Goal: Feedback & Contribution: Leave review/rating

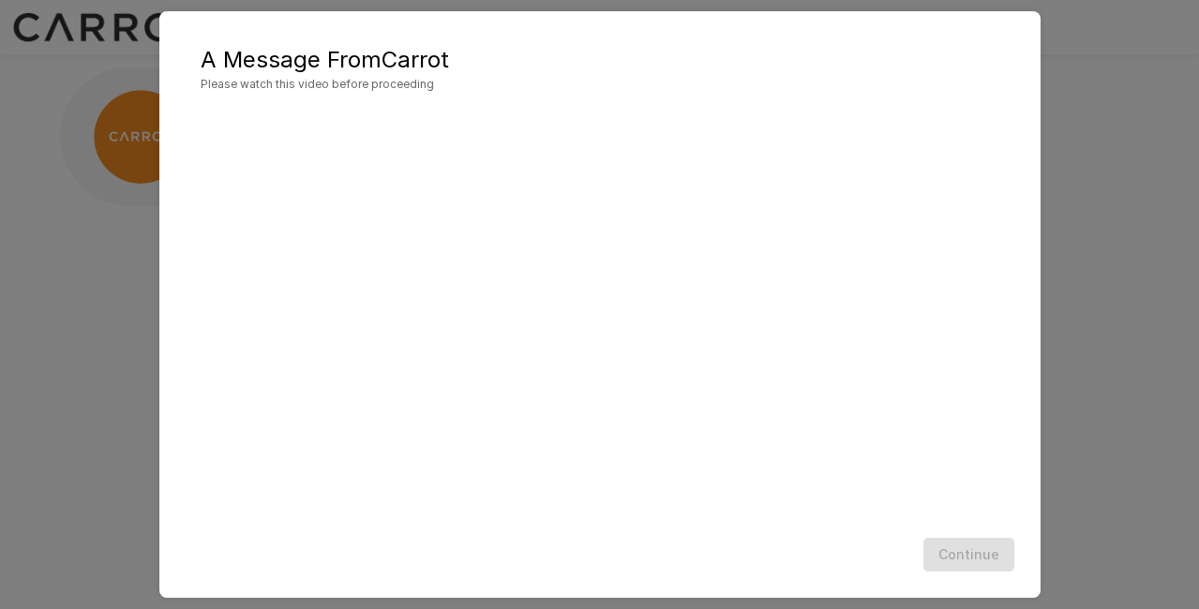
scroll to position [27, 0]
click at [966, 547] on button "Continue" at bounding box center [968, 555] width 91 height 35
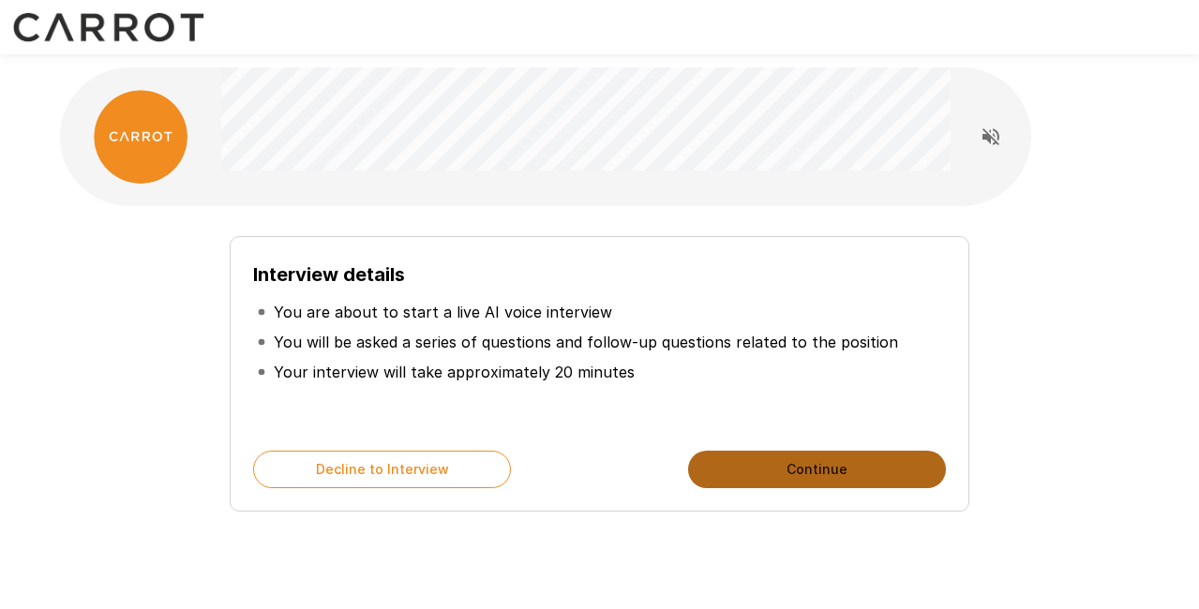
click at [753, 468] on button "Continue" at bounding box center [817, 469] width 258 height 37
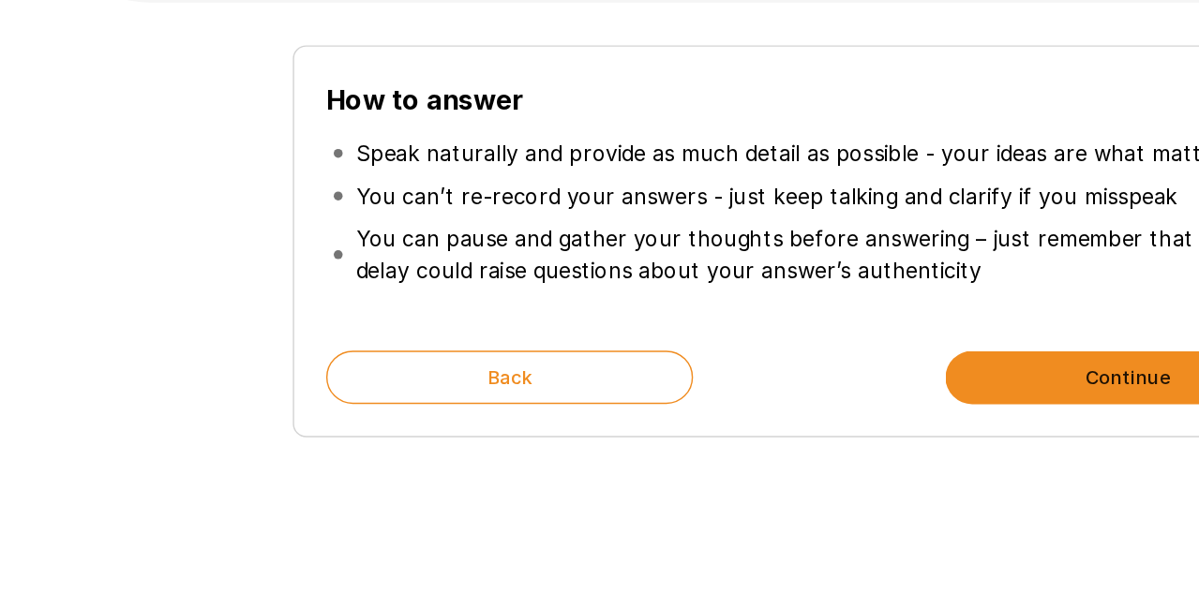
scroll to position [40, 0]
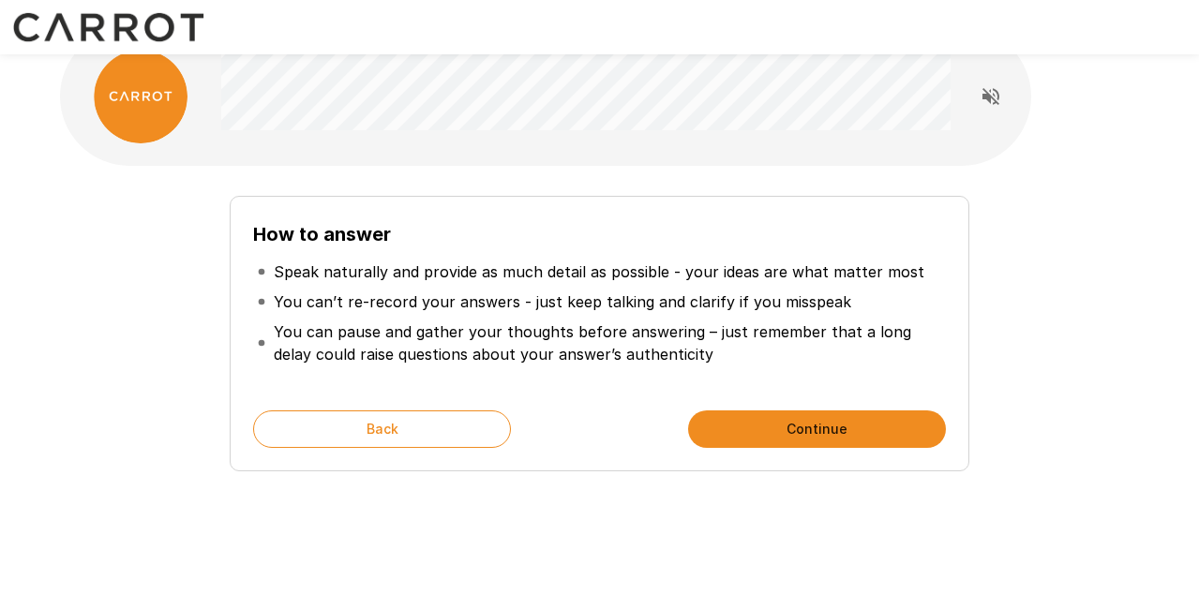
click at [794, 427] on button "Continue" at bounding box center [817, 429] width 258 height 37
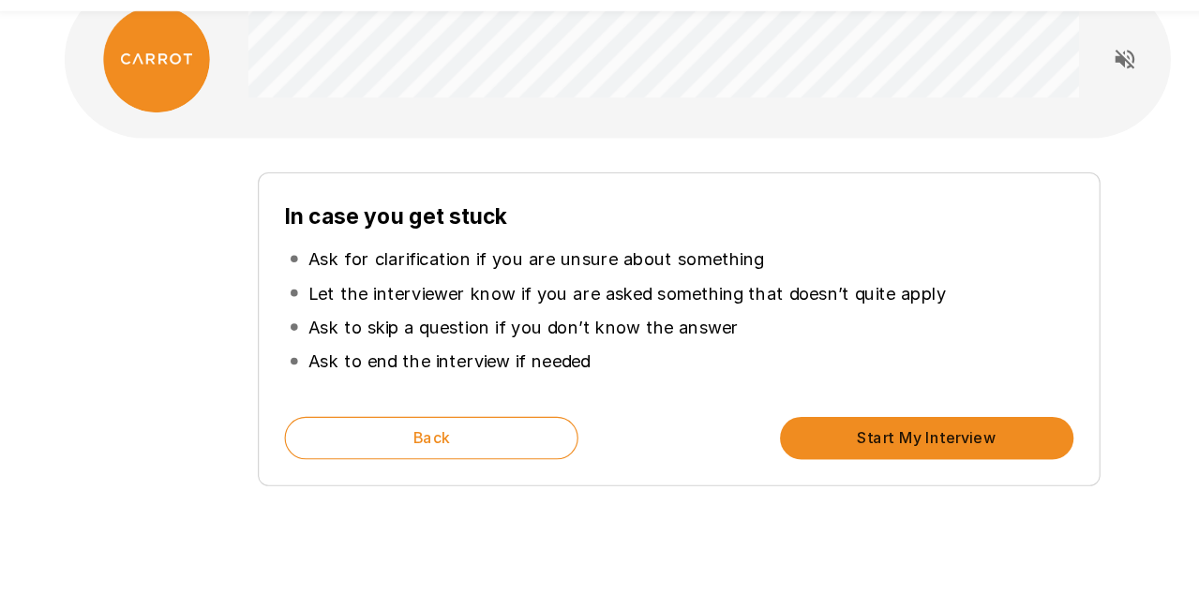
click at [784, 437] on button "Start My Interview" at bounding box center [817, 429] width 258 height 37
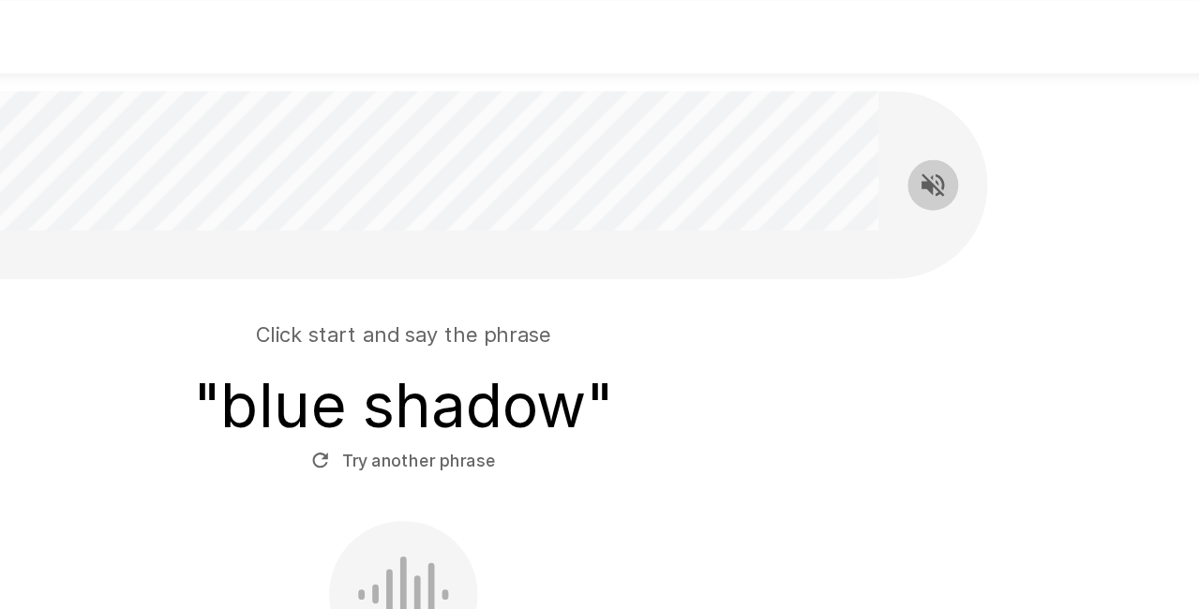
click at [994, 140] on icon "Read questions aloud" at bounding box center [990, 136] width 17 height 17
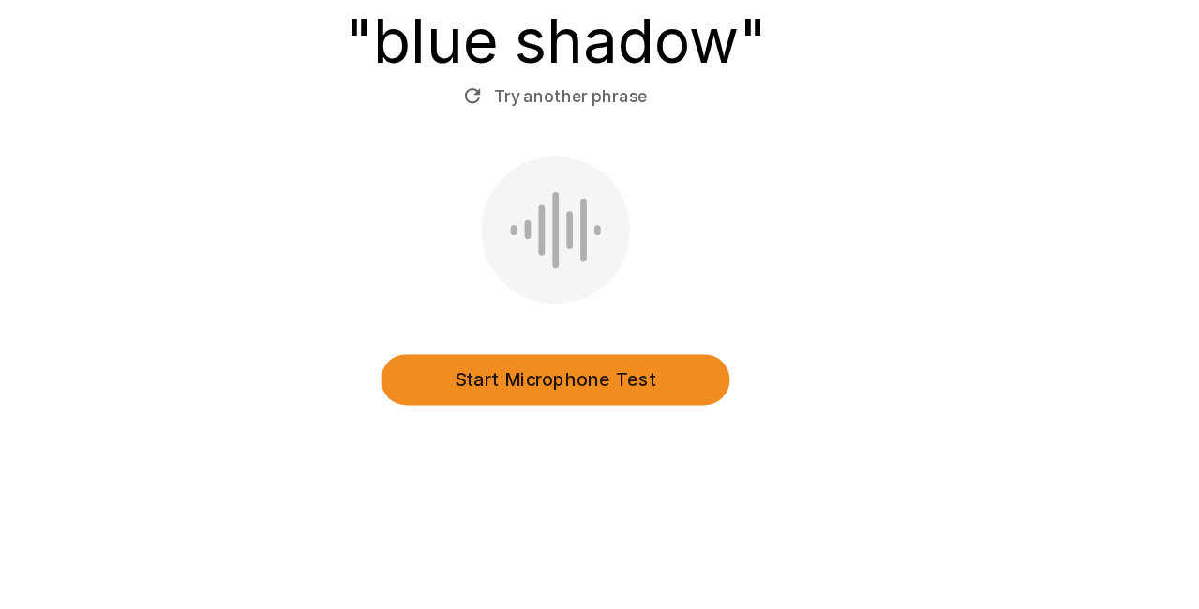
scroll to position [111, 0]
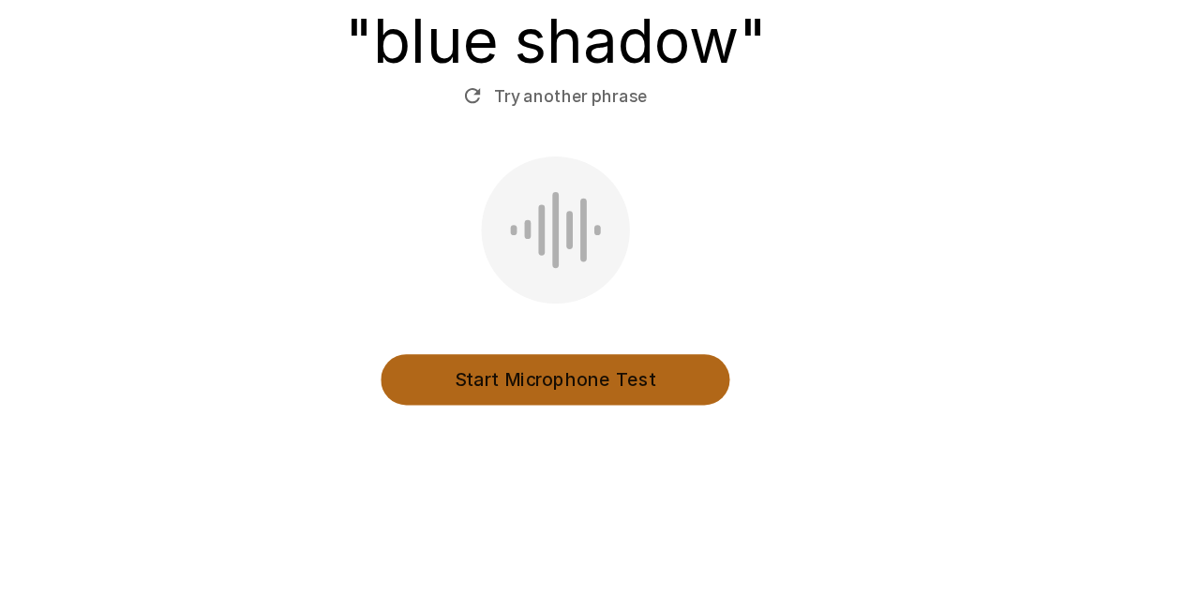
click at [642, 439] on button "Start Microphone Test" at bounding box center [600, 439] width 258 height 37
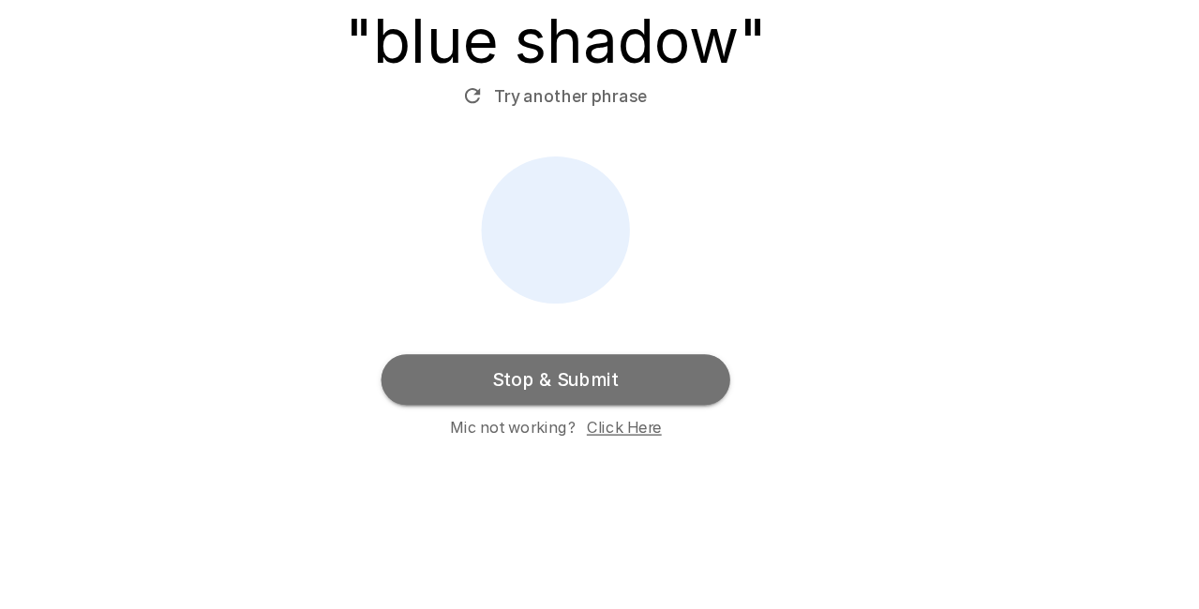
click at [659, 438] on button "Stop & Submit" at bounding box center [600, 439] width 258 height 37
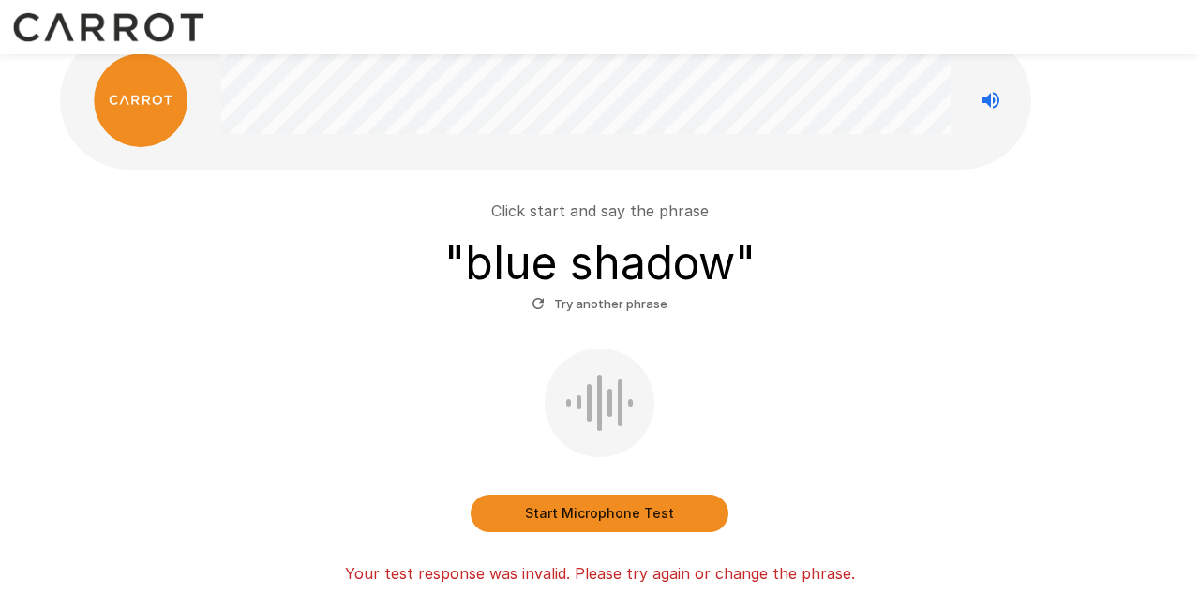
scroll to position [35, 0]
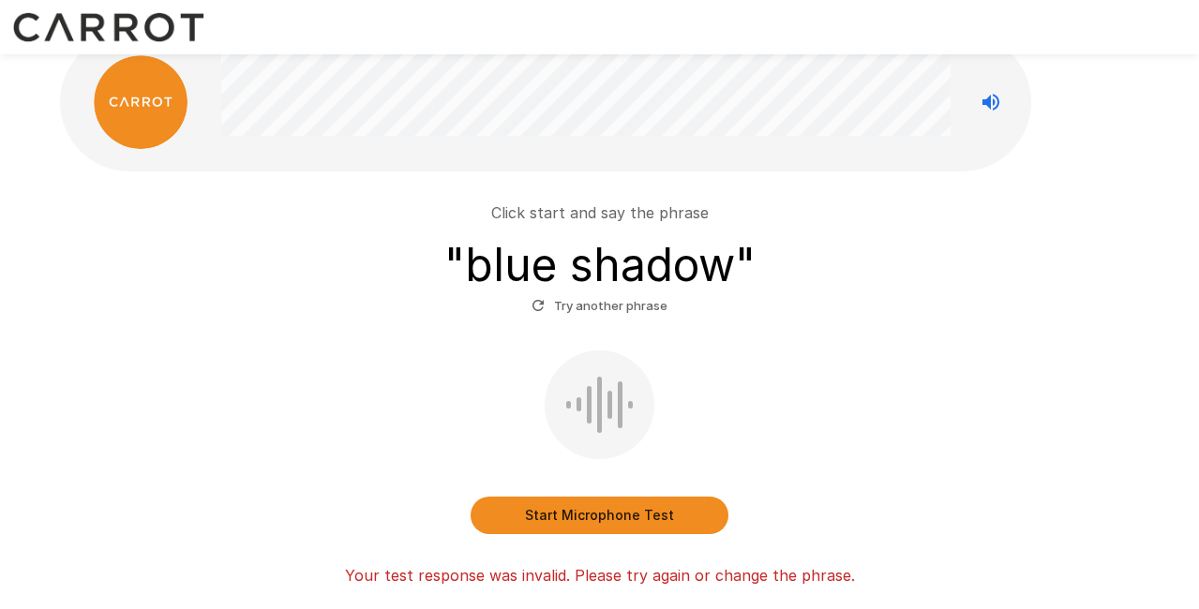
click at [595, 494] on div "Start Microphone Test" at bounding box center [599, 443] width 1065 height 184
click at [592, 513] on button "Start Microphone Test" at bounding box center [600, 515] width 258 height 37
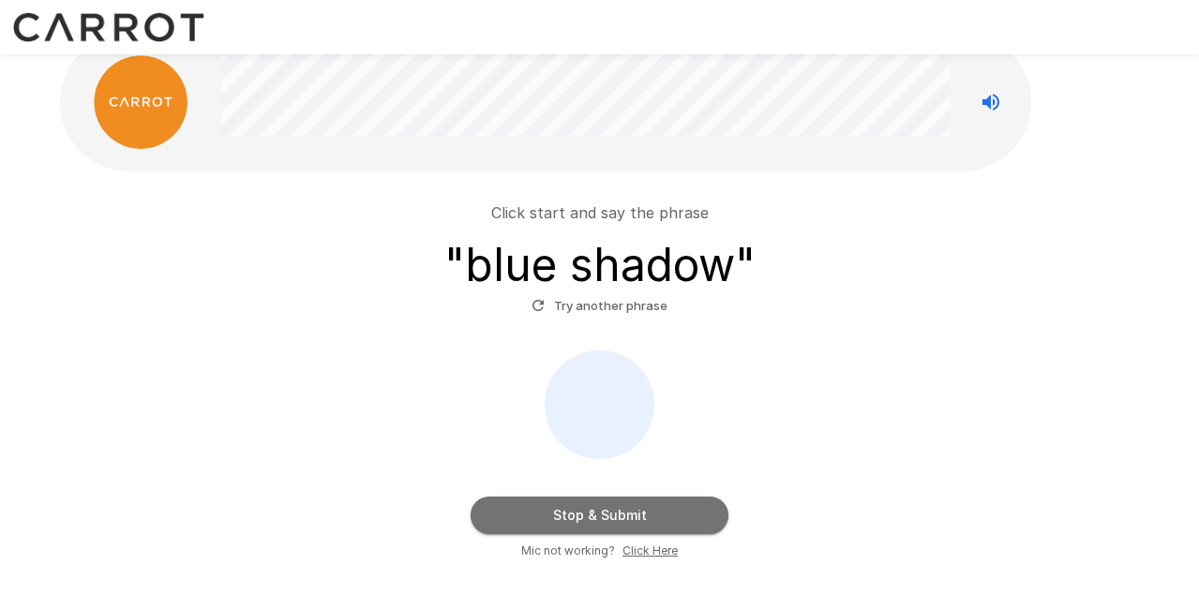
click at [592, 514] on button "Stop & Submit" at bounding box center [600, 515] width 258 height 37
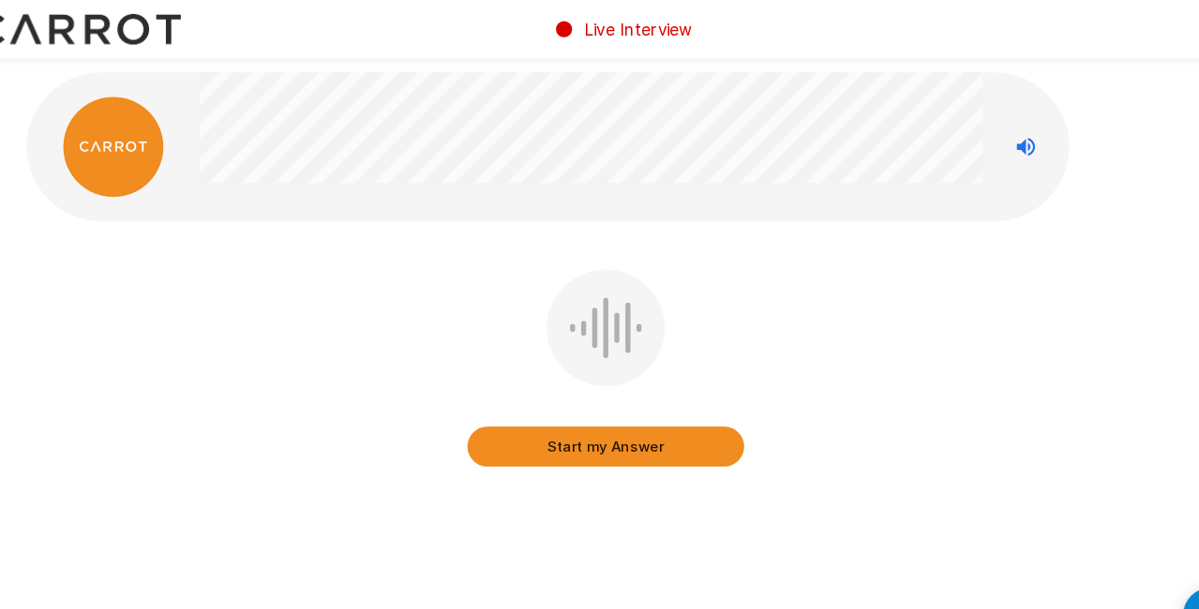
click at [630, 411] on button "Start my Answer" at bounding box center [600, 415] width 258 height 37
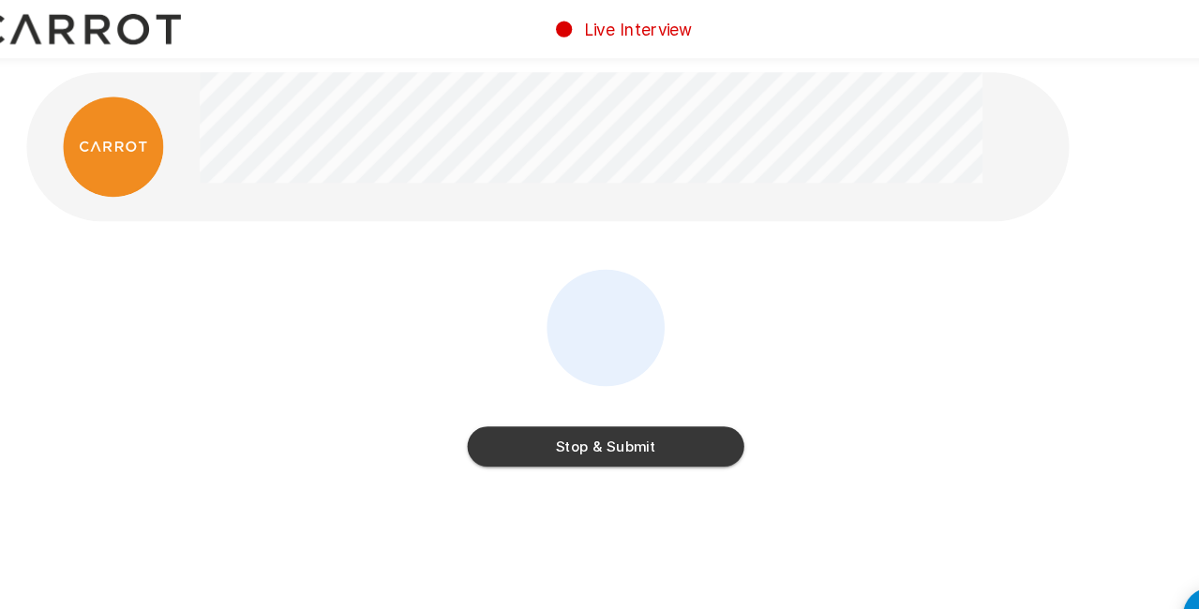
click at [627, 416] on button "Stop & Submit" at bounding box center [600, 415] width 258 height 37
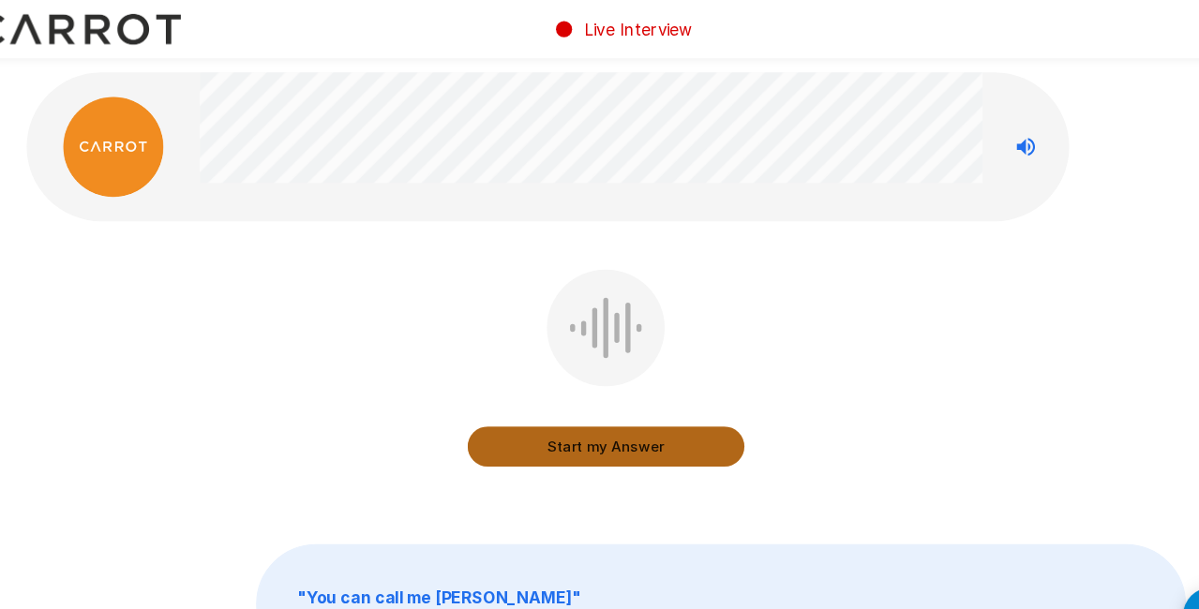
click at [581, 426] on button "Start my Answer" at bounding box center [600, 415] width 258 height 37
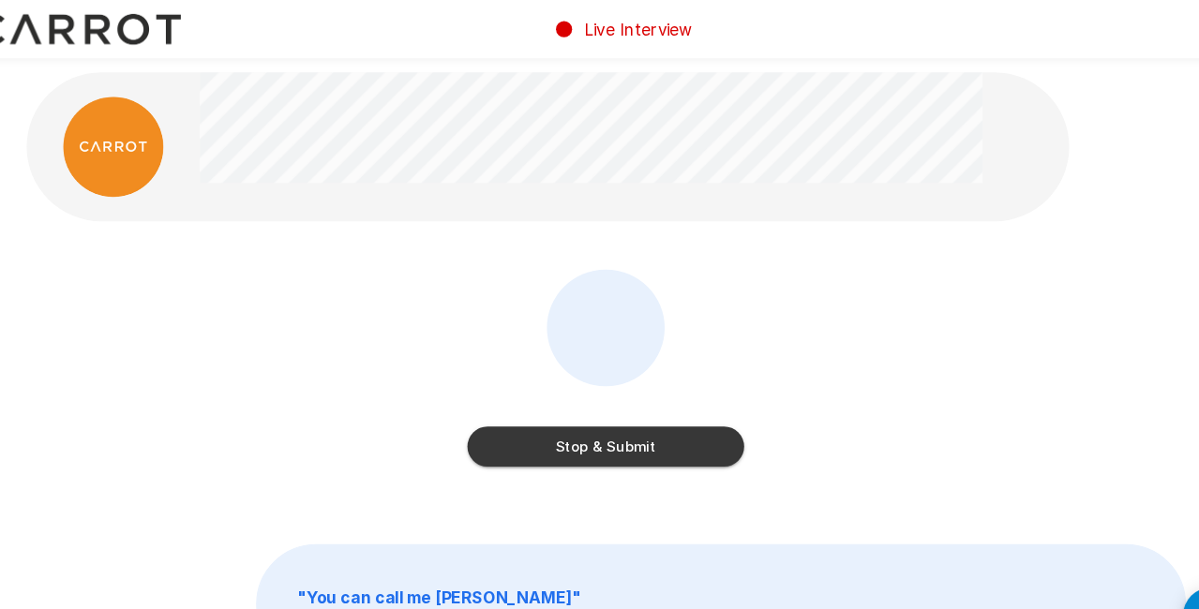
click at [581, 426] on button "Stop & Submit" at bounding box center [600, 415] width 258 height 37
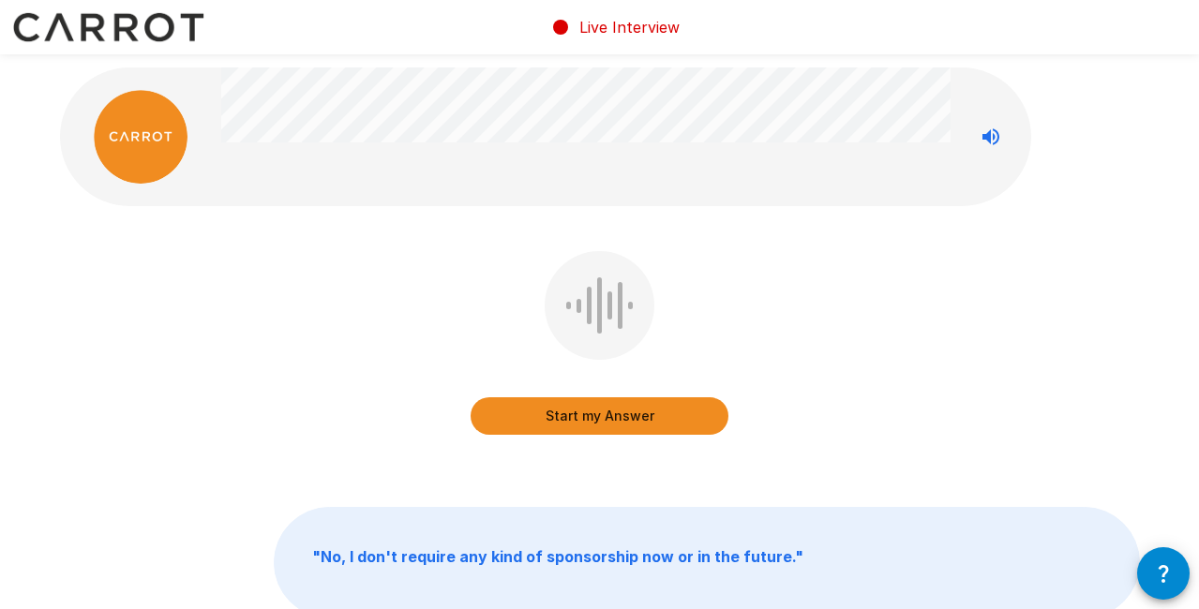
click at [576, 409] on button "Start my Answer" at bounding box center [600, 415] width 258 height 37
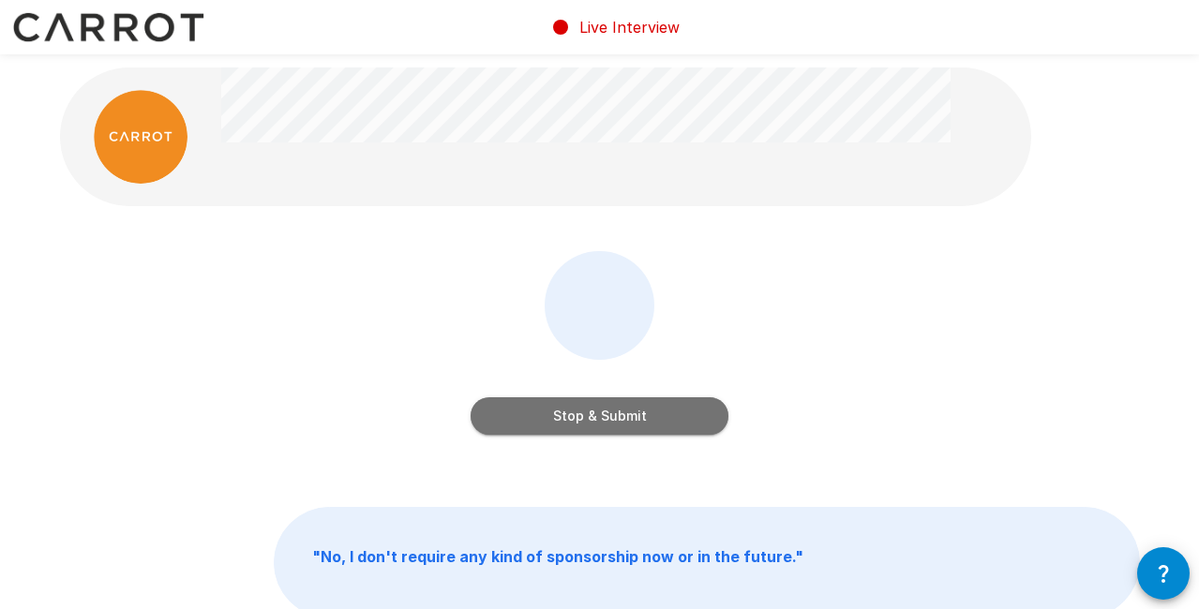
click at [575, 415] on button "Stop & Submit" at bounding box center [600, 415] width 258 height 37
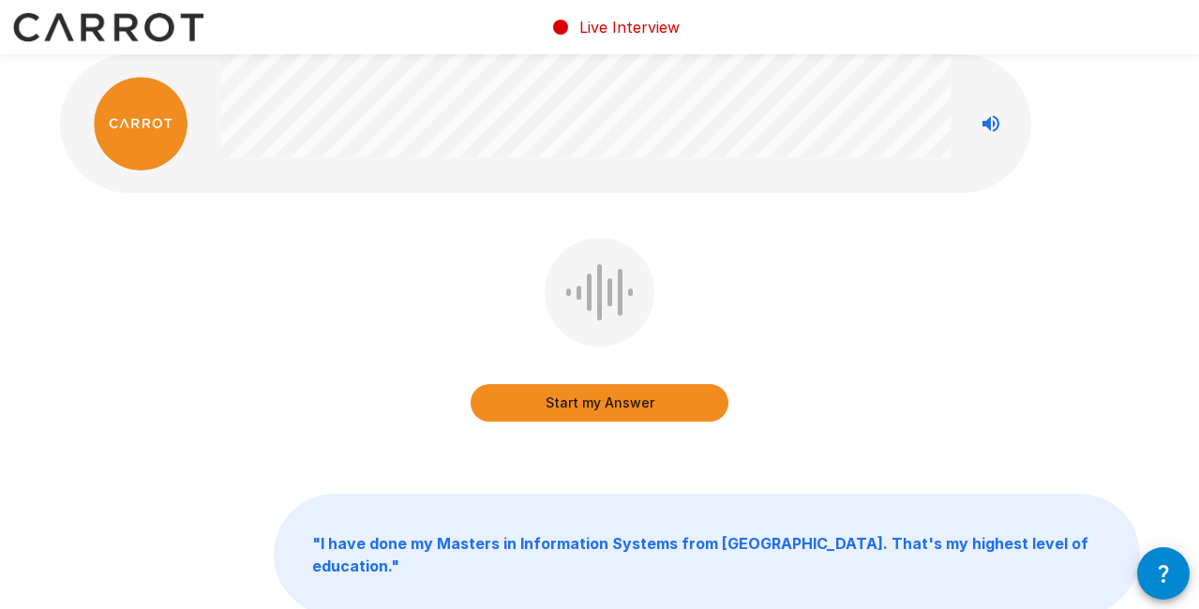
scroll to position [3, 0]
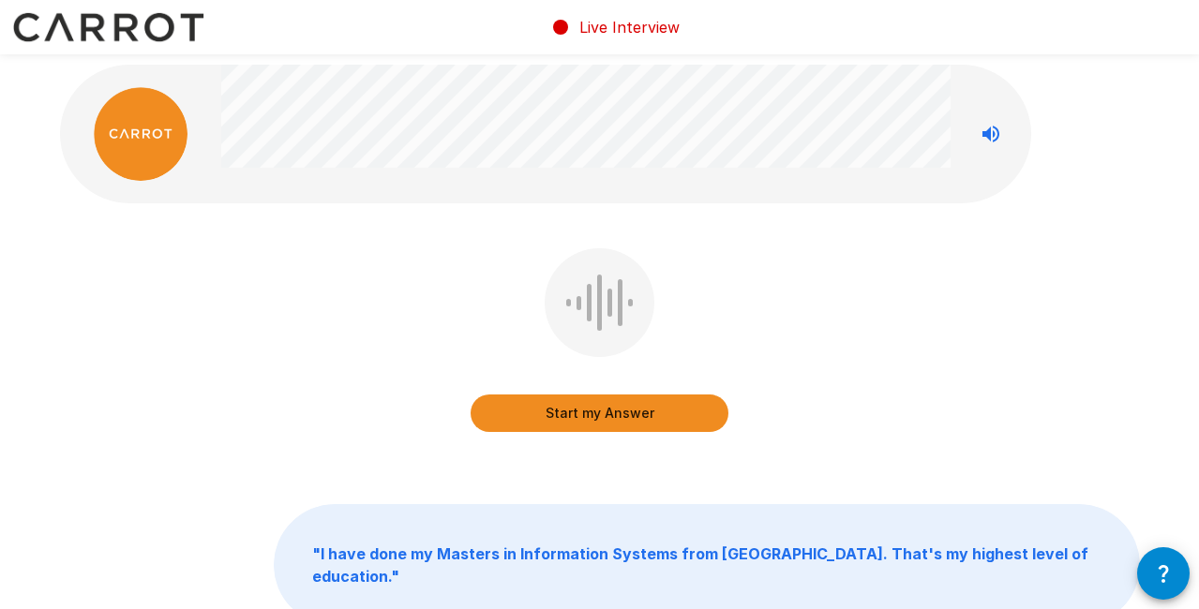
click at [570, 412] on button "Start my Answer" at bounding box center [600, 413] width 258 height 37
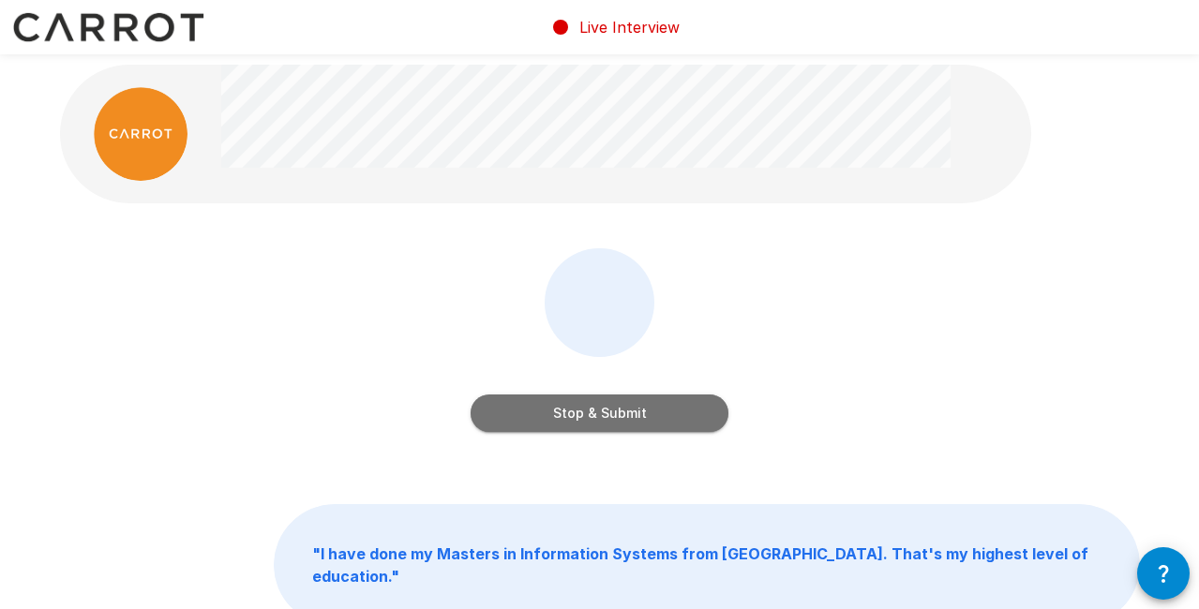
click at [571, 419] on button "Stop & Submit" at bounding box center [600, 413] width 258 height 37
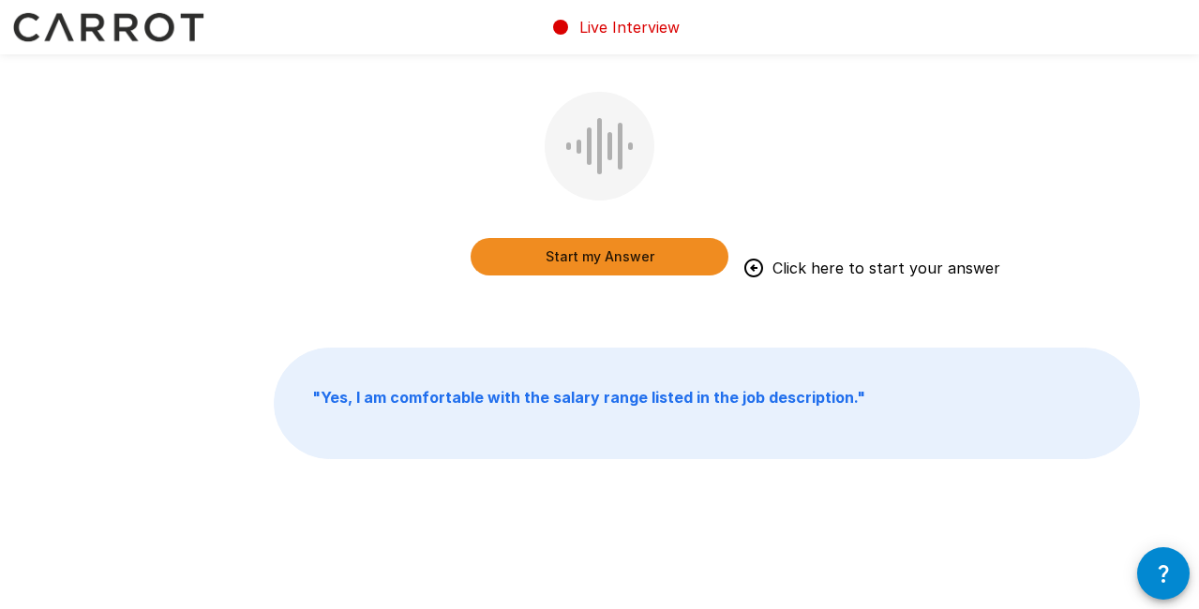
scroll to position [0, 0]
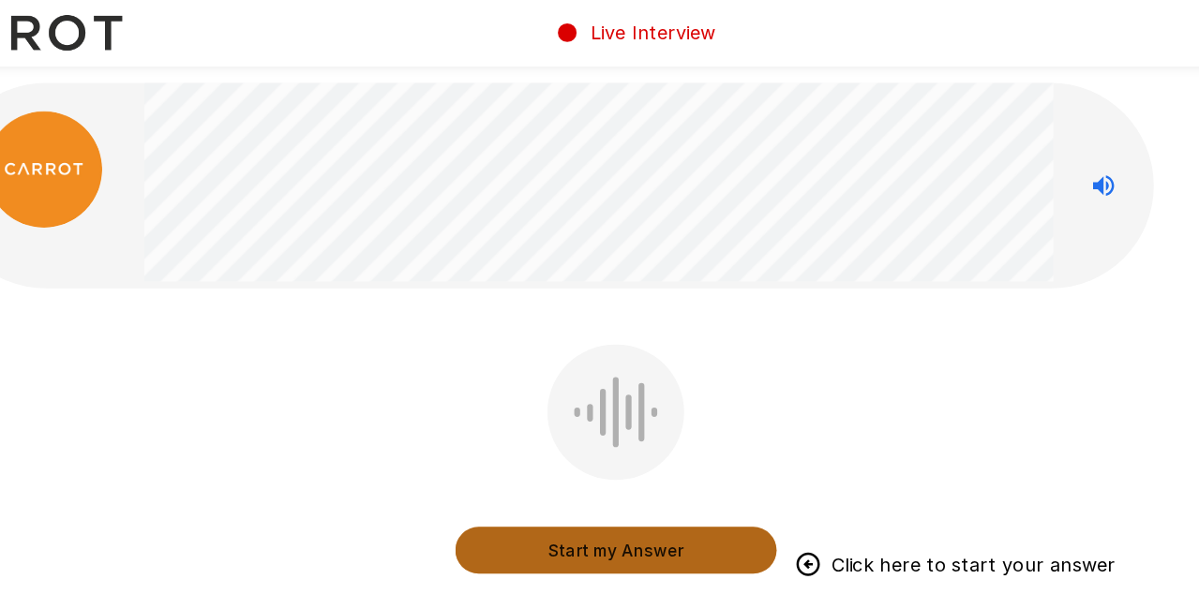
click at [581, 441] on button "Start my Answer" at bounding box center [600, 442] width 258 height 37
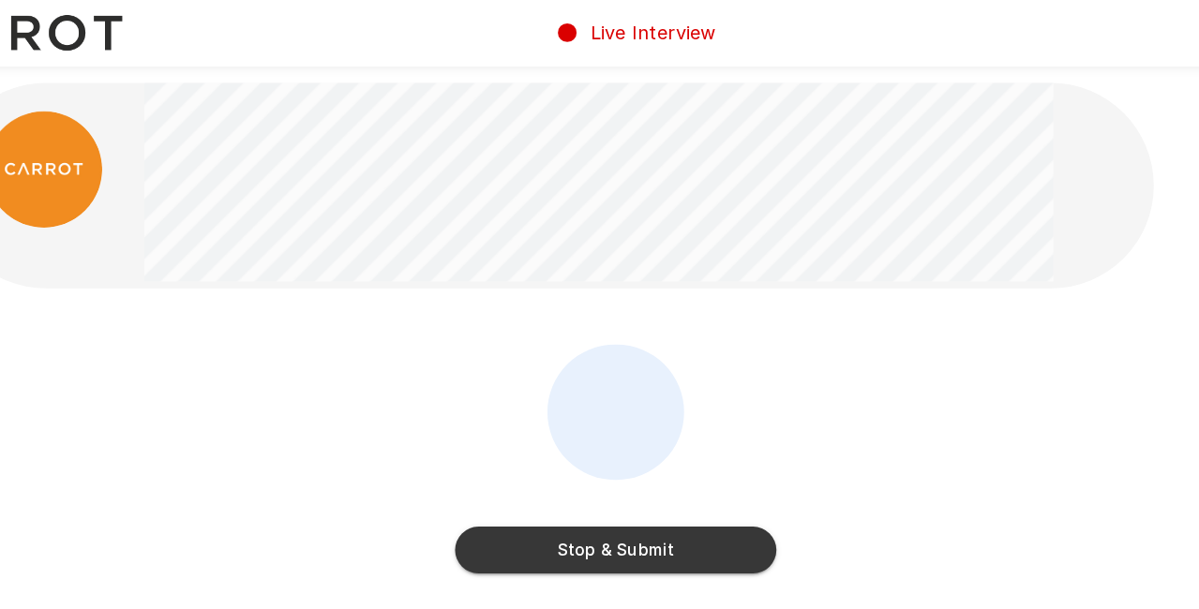
click at [580, 445] on button "Stop & Submit" at bounding box center [600, 442] width 258 height 37
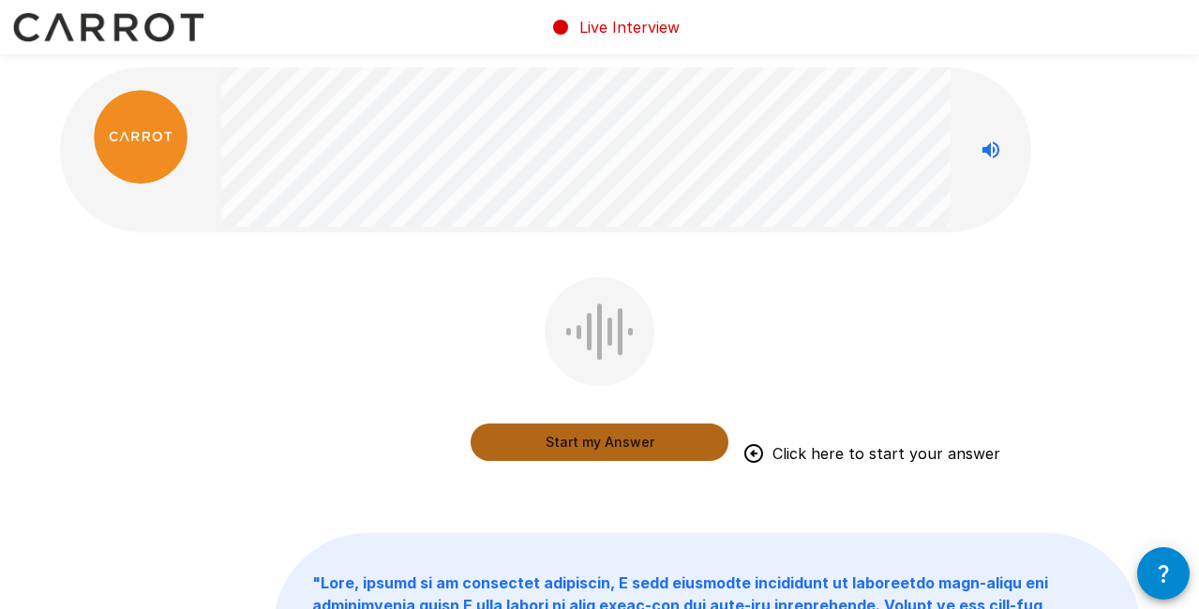
click at [567, 438] on button "Start my Answer" at bounding box center [600, 442] width 258 height 37
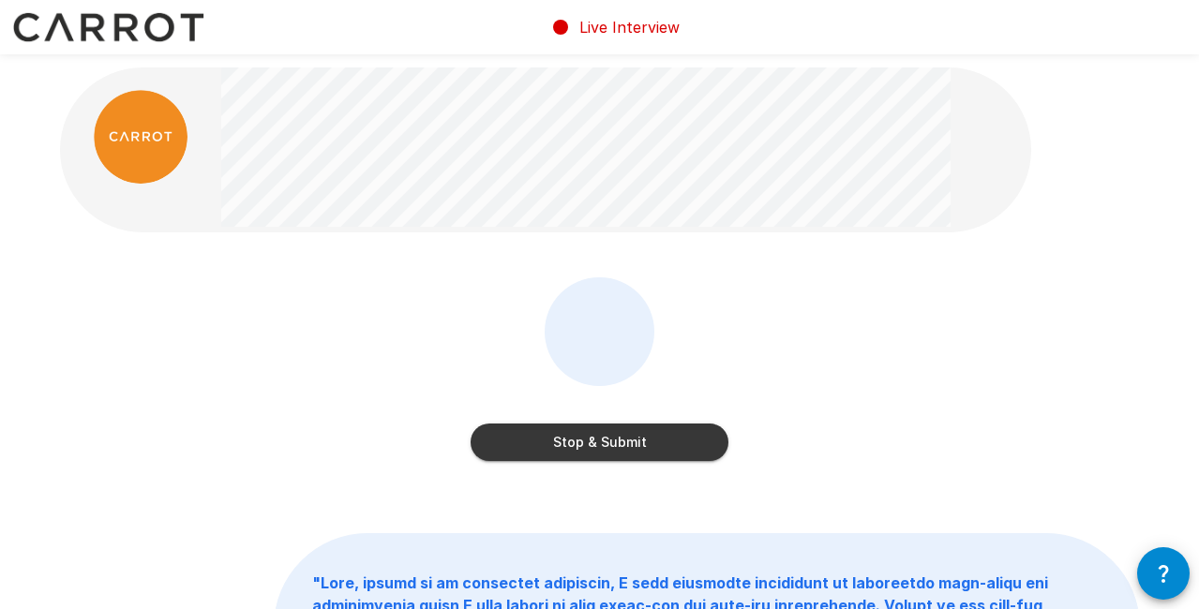
click at [566, 442] on button "Stop & Submit" at bounding box center [600, 442] width 258 height 37
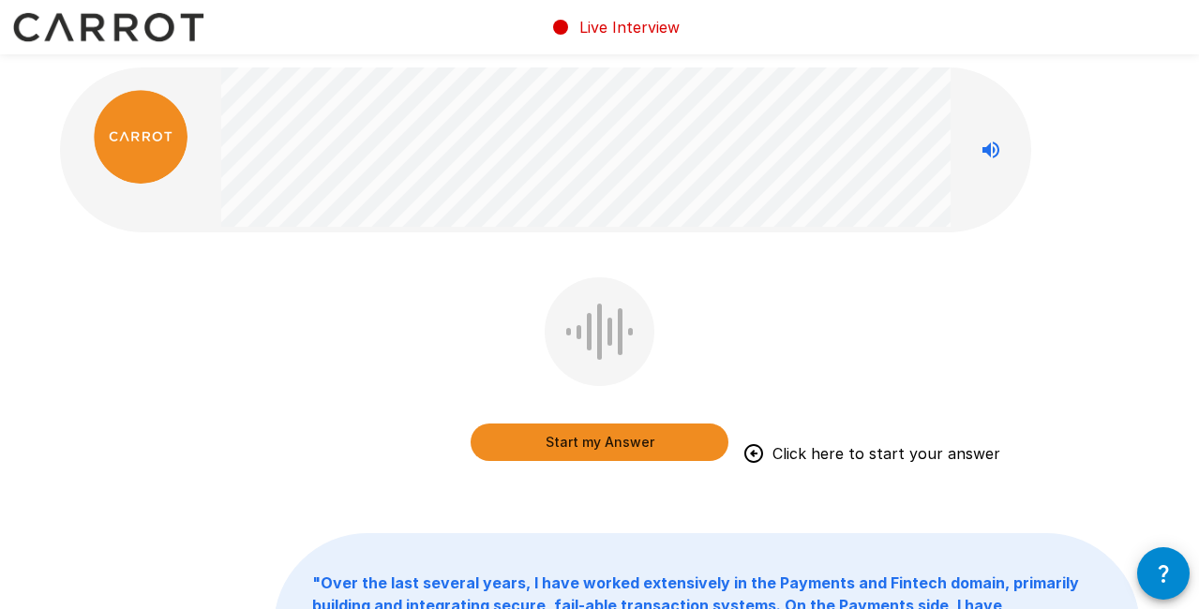
click at [533, 449] on button "Start my Answer" at bounding box center [600, 442] width 258 height 37
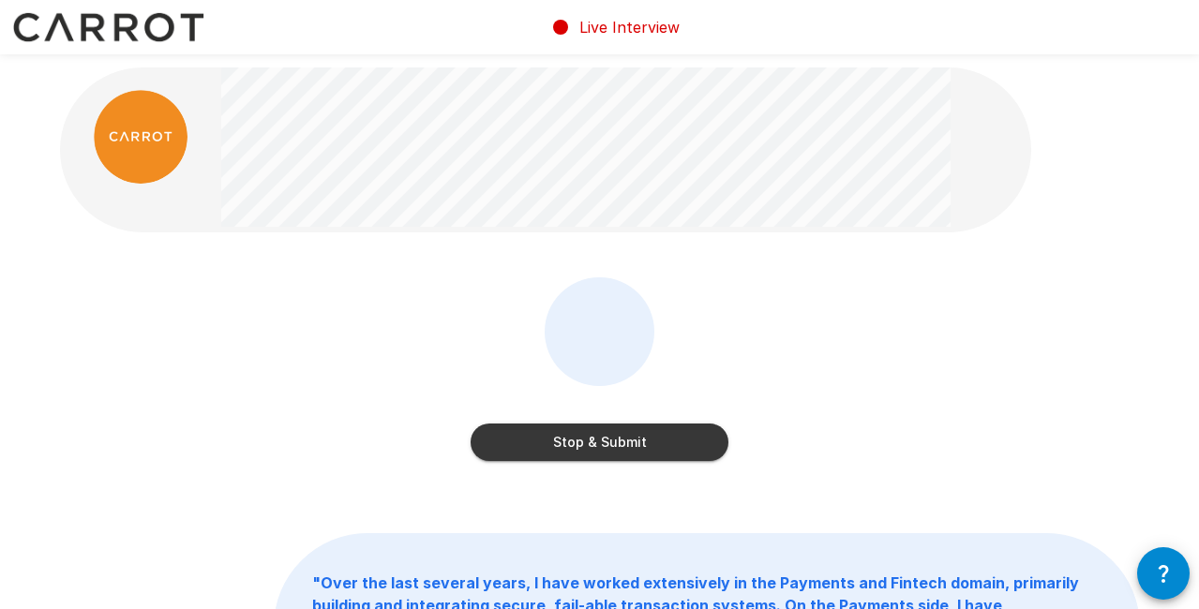
click at [547, 450] on button "Stop & Submit" at bounding box center [600, 442] width 258 height 37
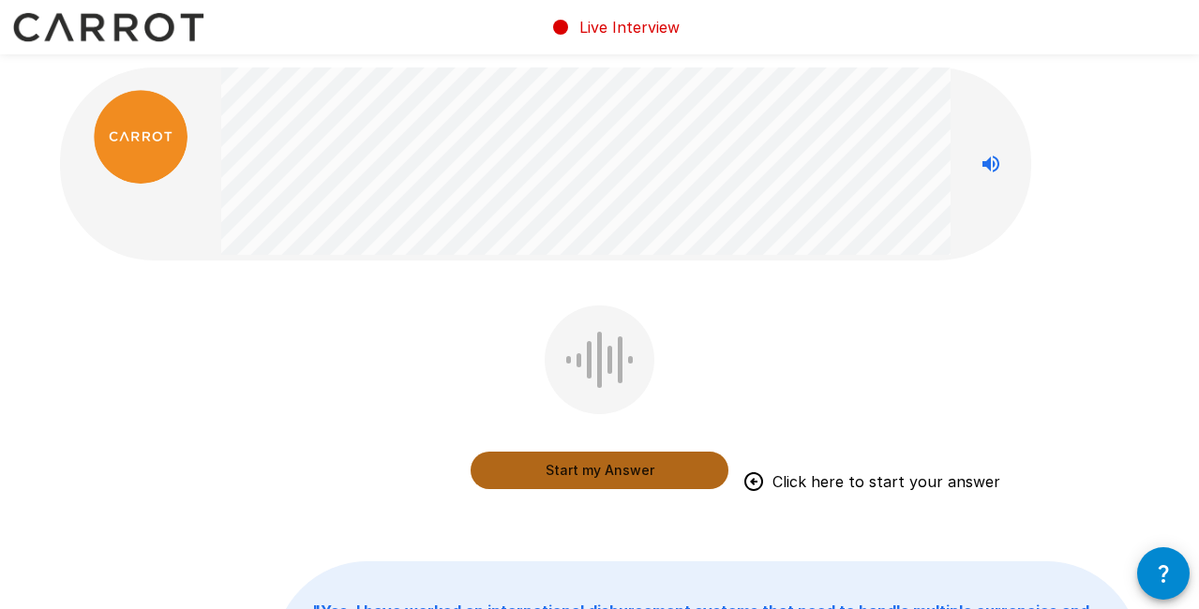
click at [620, 466] on button "Start my Answer" at bounding box center [600, 470] width 258 height 37
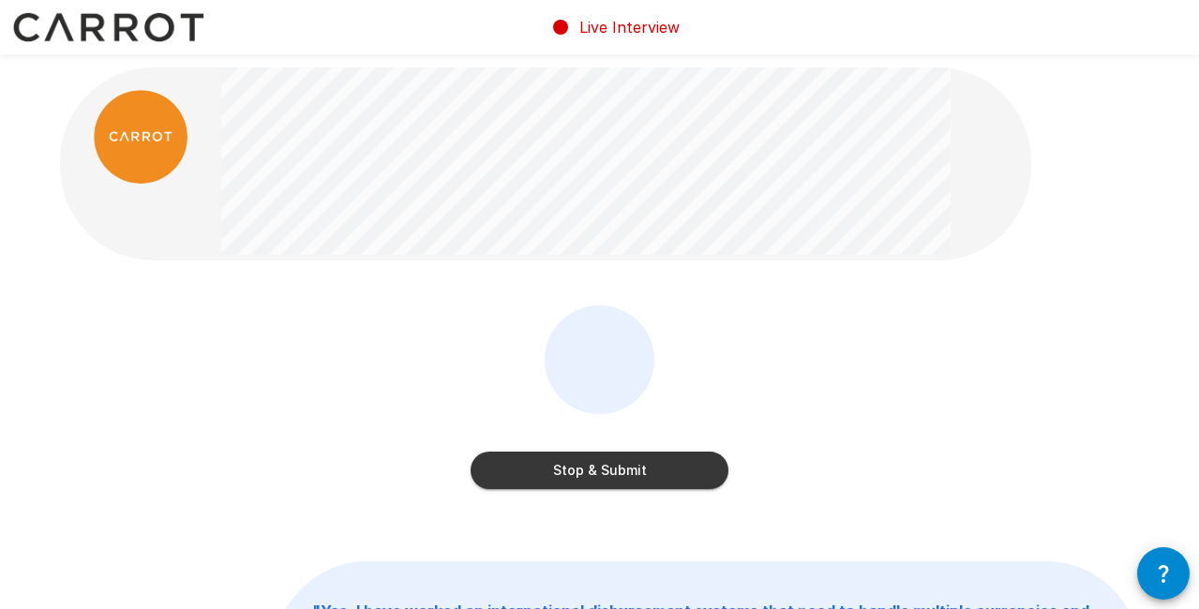
click at [611, 481] on button "Stop & Submit" at bounding box center [600, 470] width 258 height 37
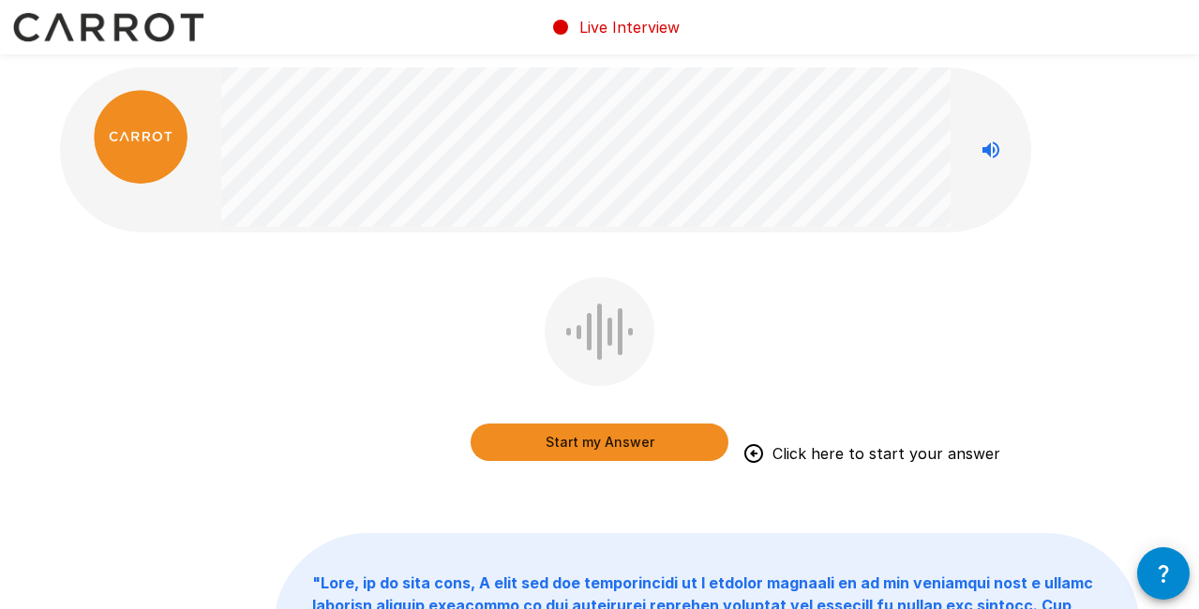
click at [617, 441] on button "Start my Answer" at bounding box center [600, 442] width 258 height 37
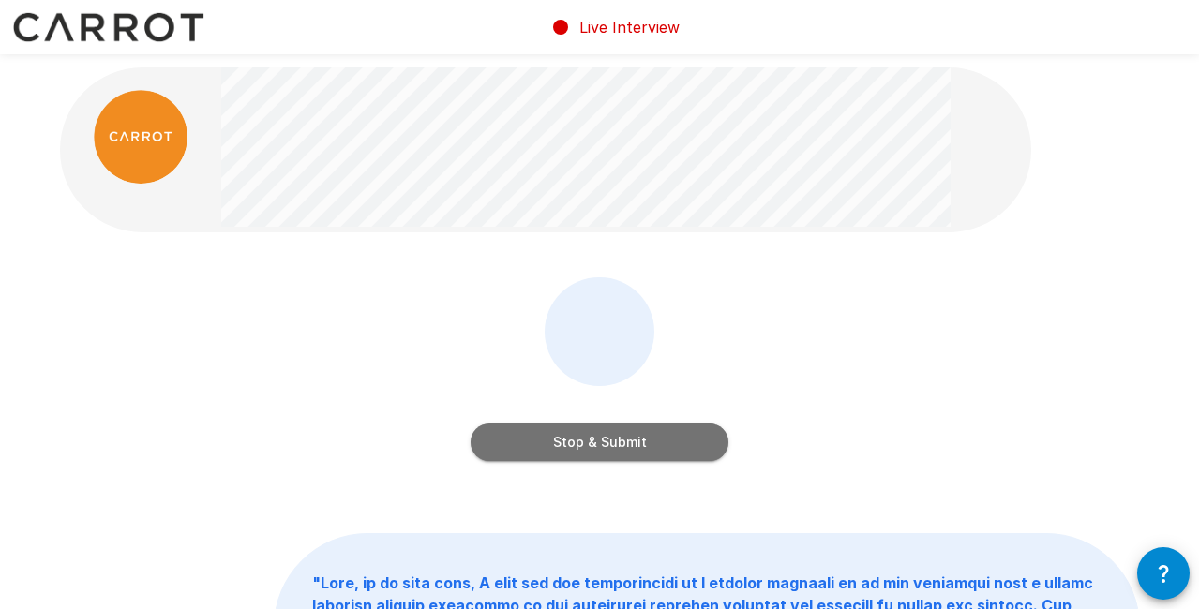
click at [590, 430] on button "Stop & Submit" at bounding box center [600, 442] width 258 height 37
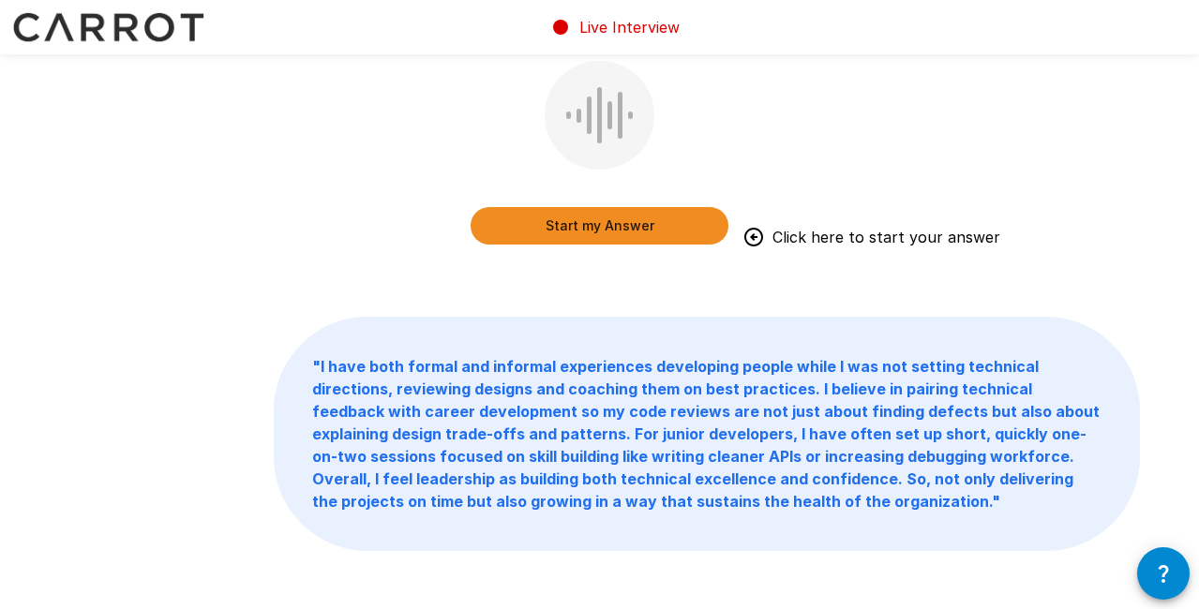
scroll to position [24, 0]
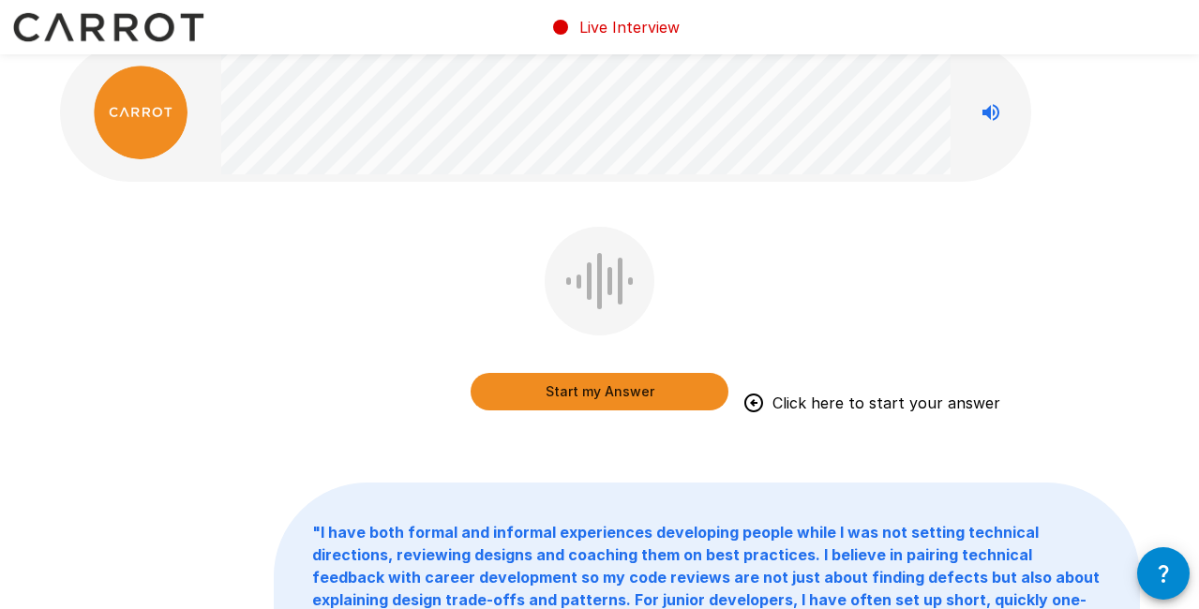
click at [558, 399] on button "Start my Answer" at bounding box center [600, 391] width 258 height 37
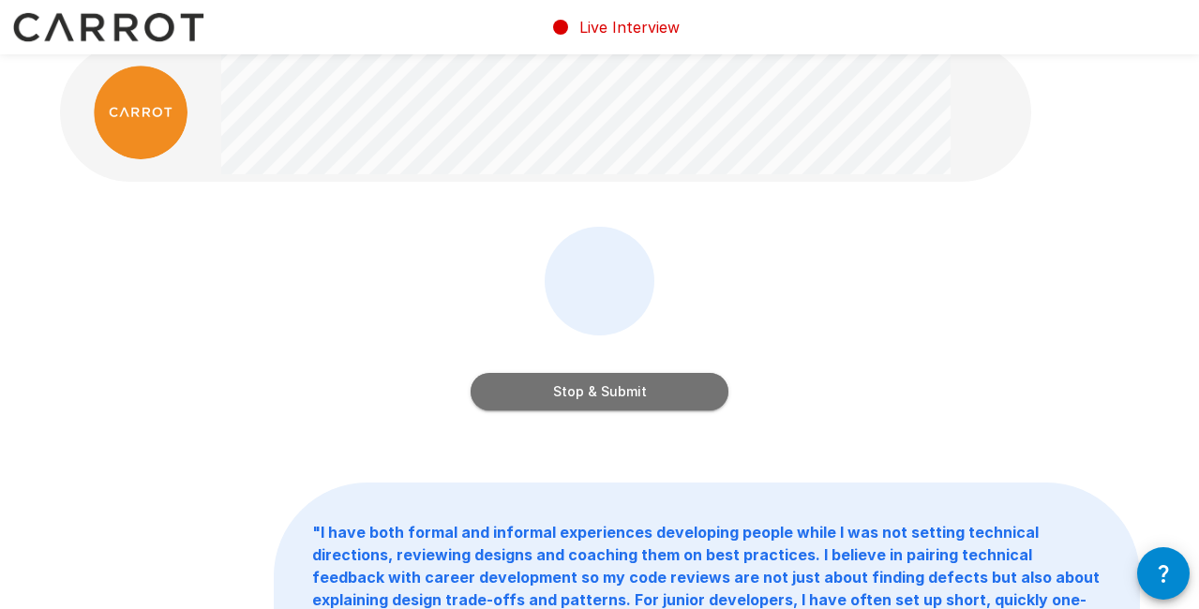
click at [559, 396] on button "Stop & Submit" at bounding box center [600, 391] width 258 height 37
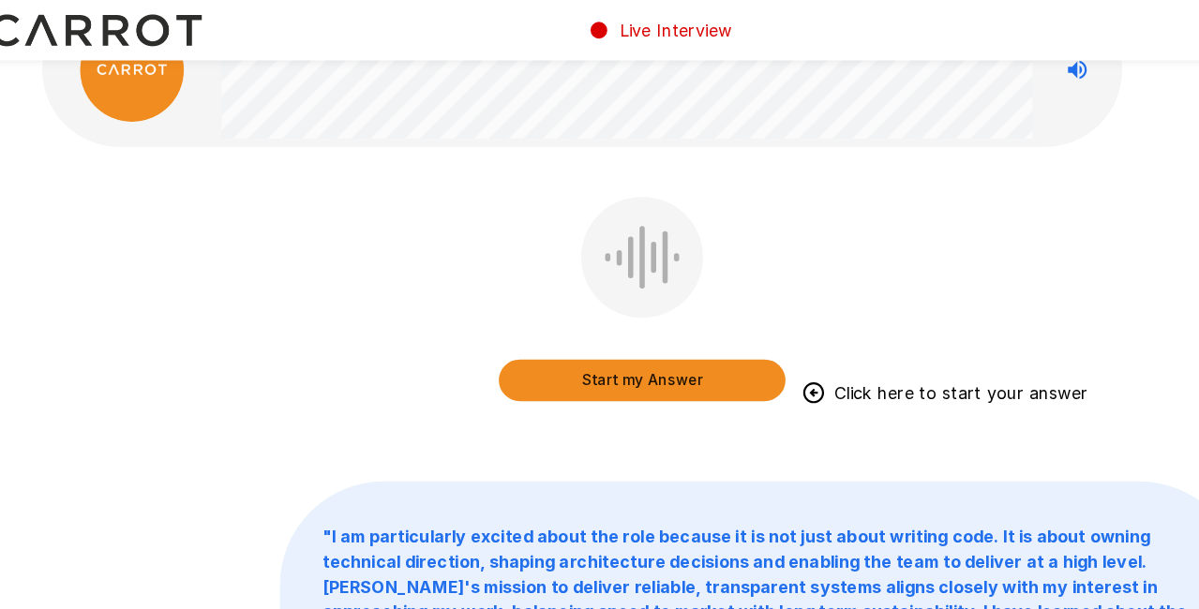
scroll to position [54, 0]
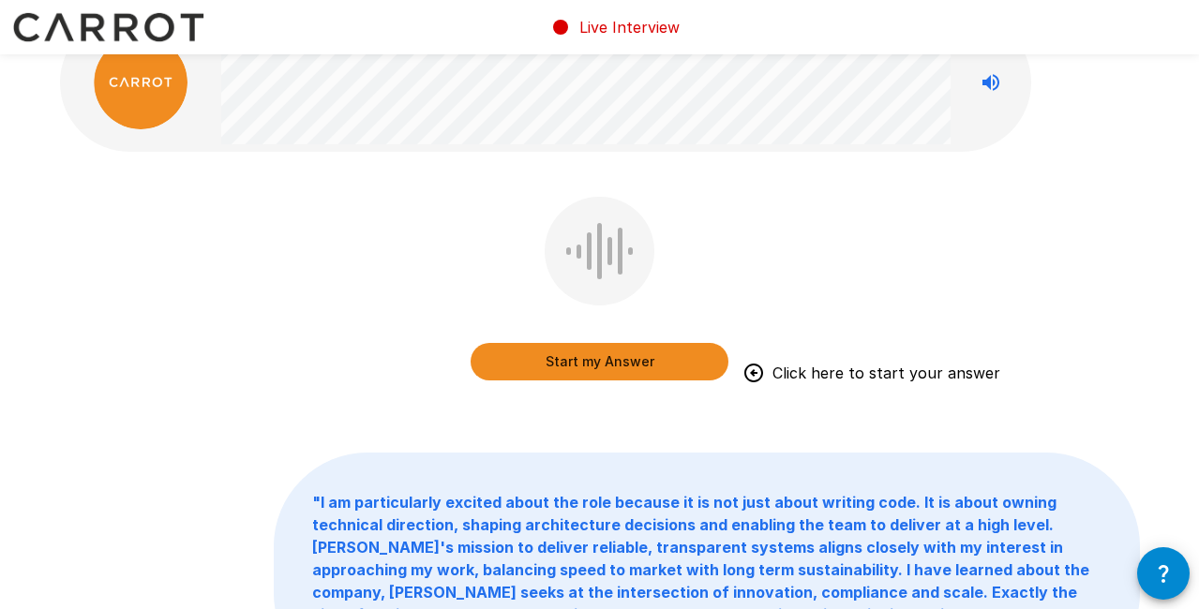
click at [604, 360] on button "Start my Answer" at bounding box center [600, 361] width 258 height 37
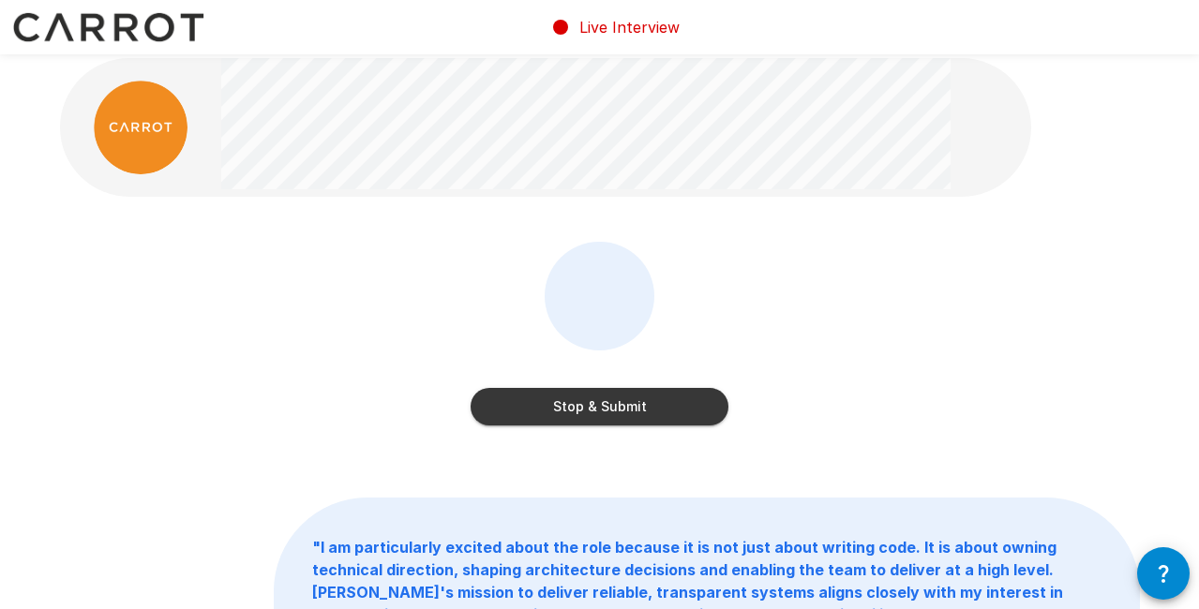
scroll to position [0, 0]
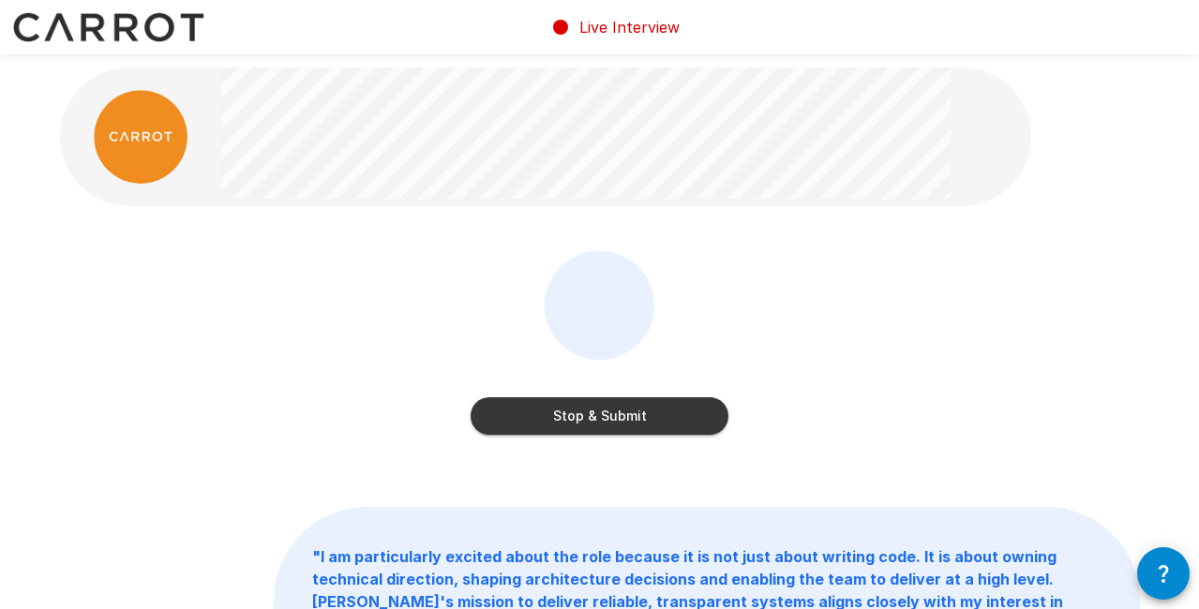
click at [615, 410] on button "Stop & Submit" at bounding box center [600, 415] width 258 height 37
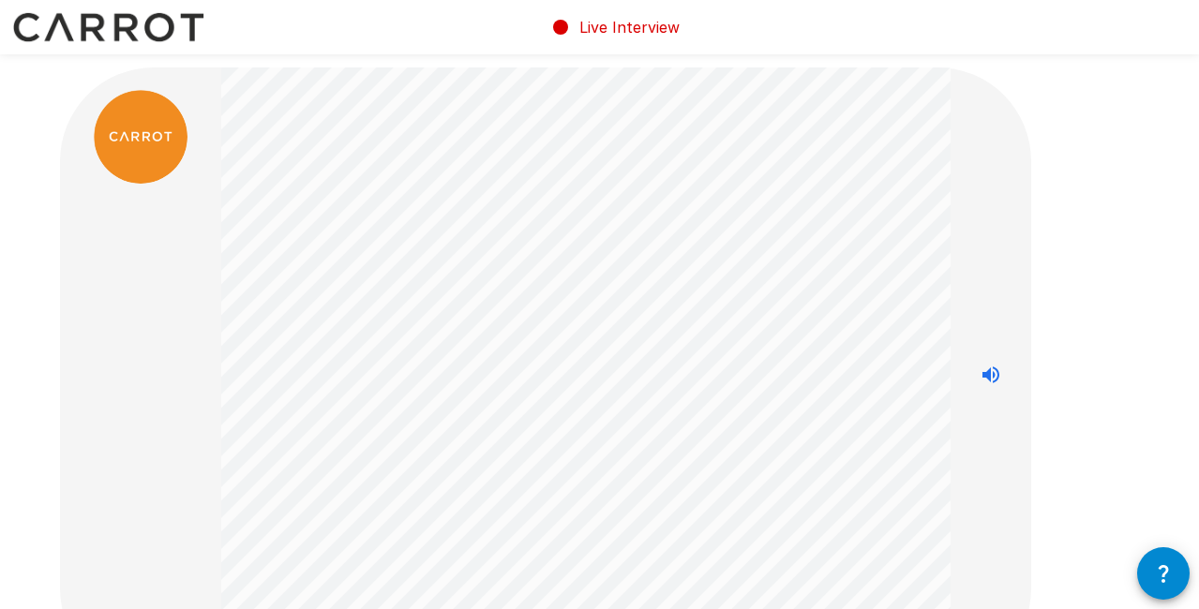
scroll to position [466, 0]
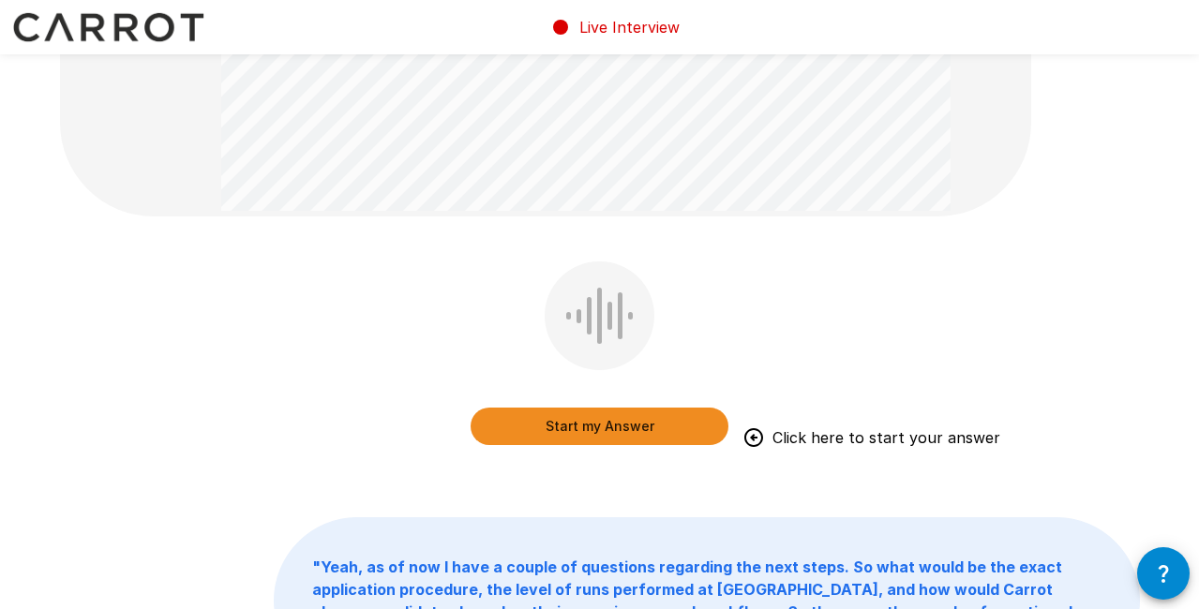
click at [503, 415] on button "Start my Answer" at bounding box center [600, 426] width 258 height 37
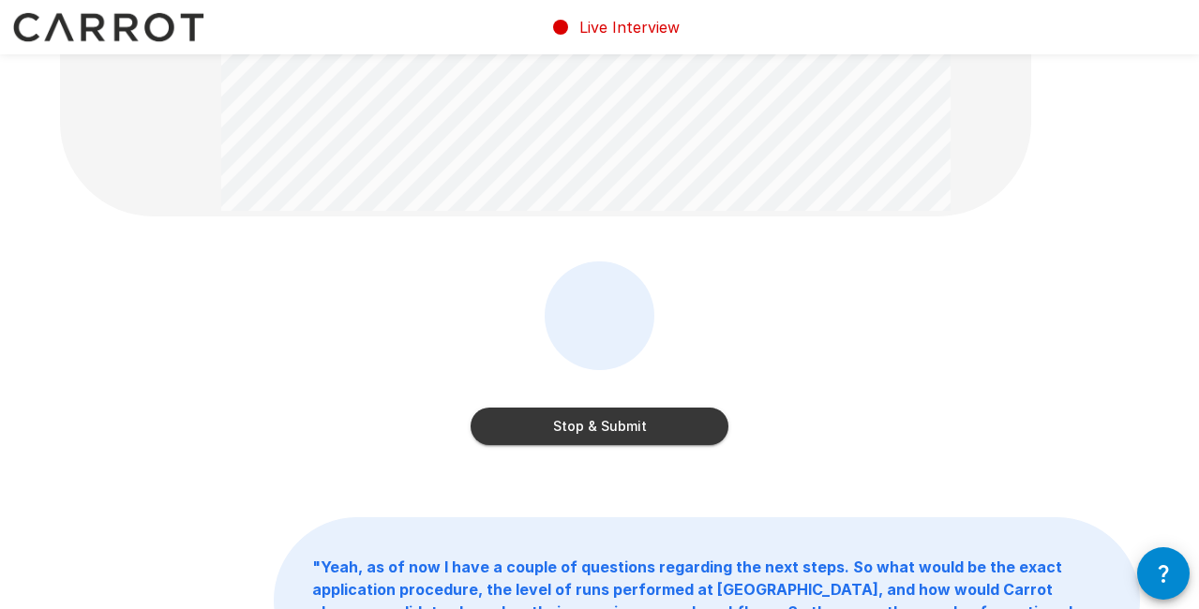
click at [546, 440] on button "Stop & Submit" at bounding box center [600, 426] width 258 height 37
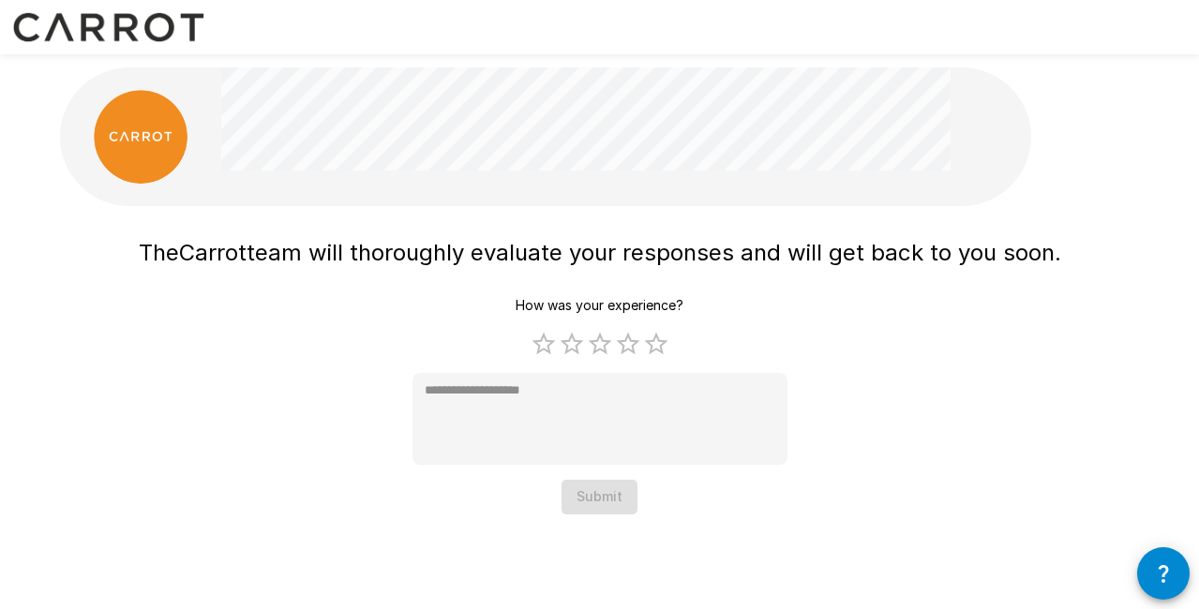
scroll to position [0, 0]
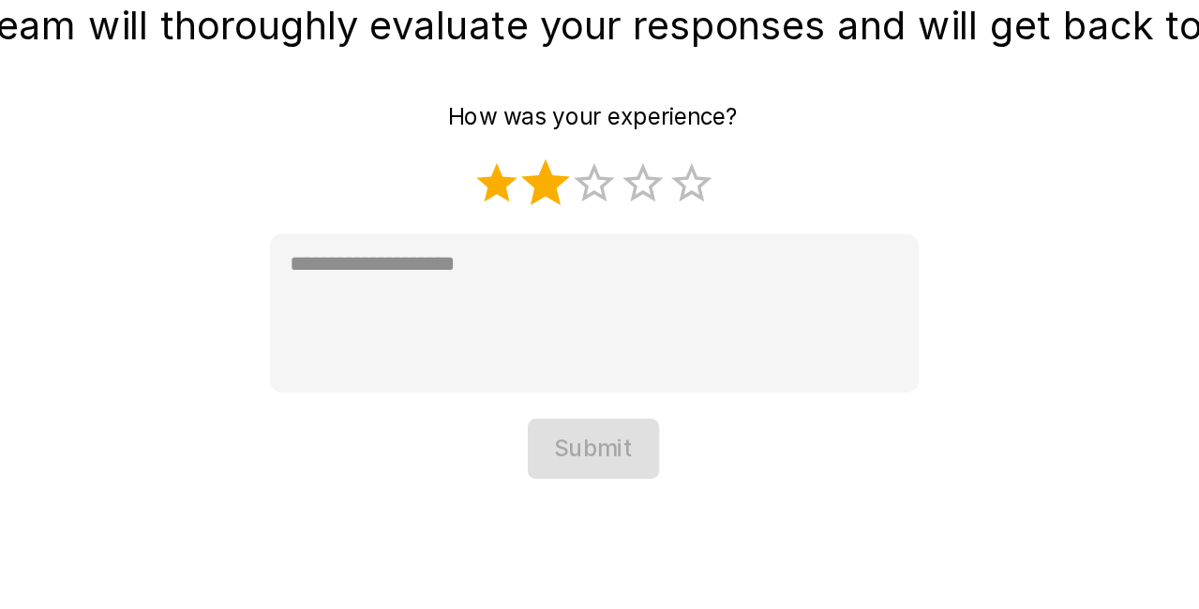
click at [568, 346] on label "2 Stars" at bounding box center [572, 344] width 28 height 28
type textarea "*"
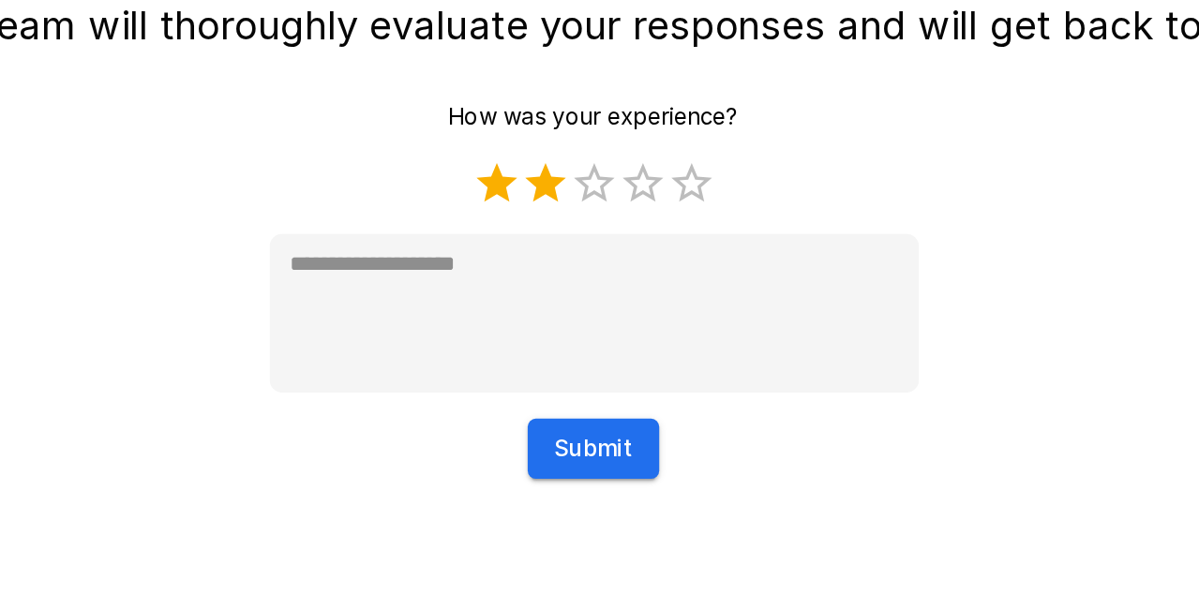
click at [590, 492] on button "Submit" at bounding box center [599, 497] width 76 height 35
